Goal: Unclear

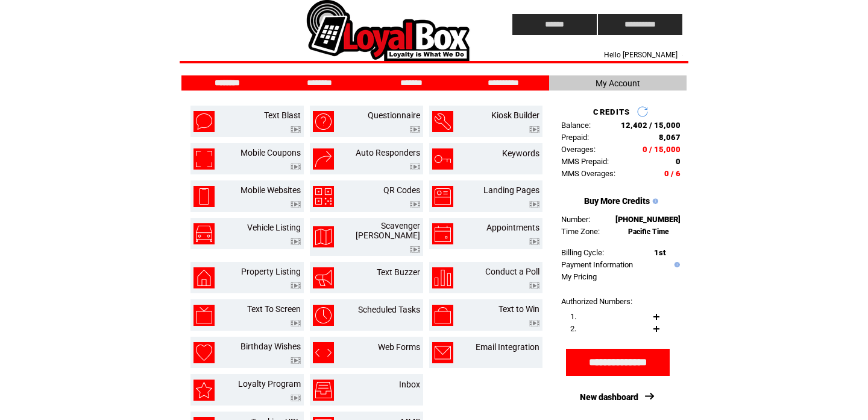
click at [118, 54] on html "**********" at bounding box center [434, 210] width 868 height 420
